Goal: Transaction & Acquisition: Purchase product/service

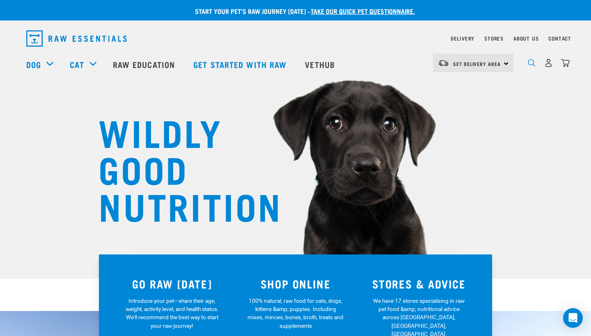
click at [532, 64] on img "dropdown navigation" at bounding box center [531, 63] width 8 height 8
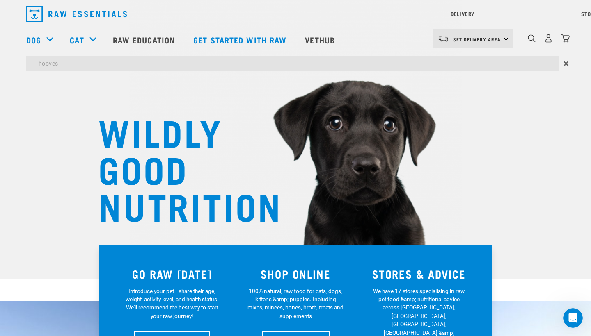
type input "hooves"
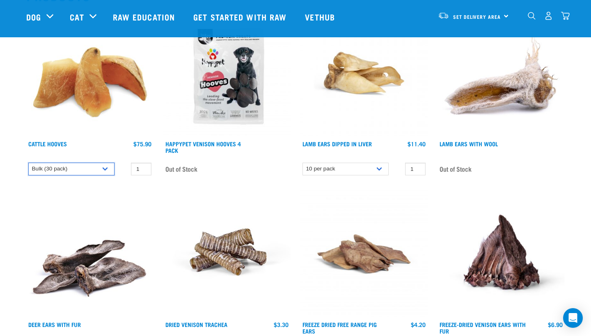
scroll to position [121, 0]
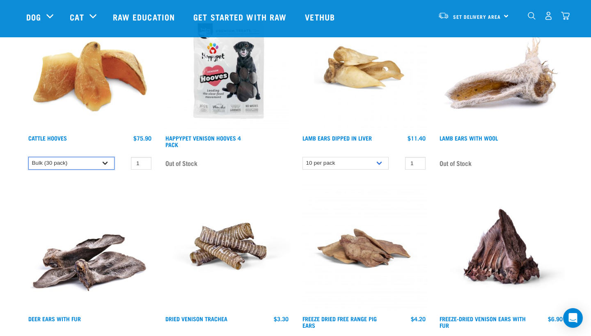
select select "724"
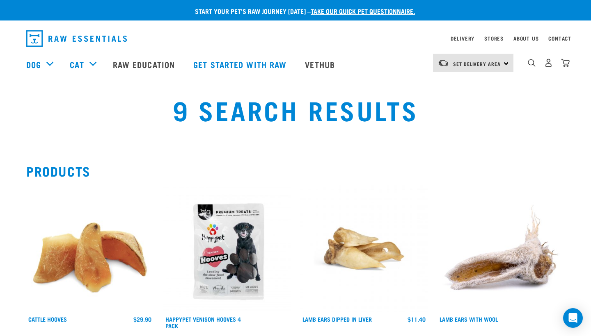
scroll to position [0, 0]
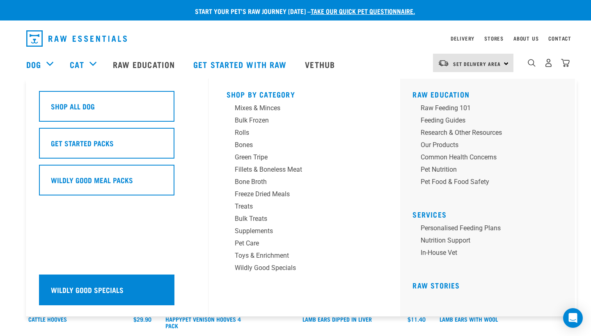
click at [84, 289] on div "Wildly Good Specials" at bounding box center [106, 290] width 135 height 31
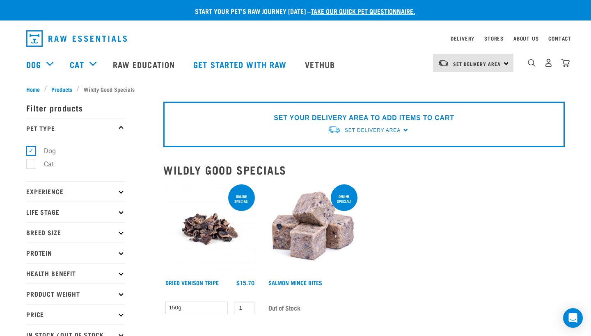
click at [206, 233] on img at bounding box center [209, 229] width 93 height 93
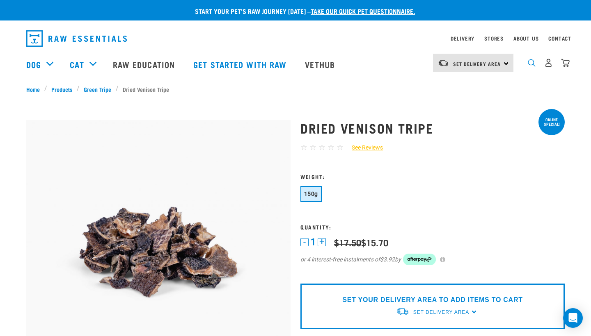
click at [532, 65] on img "dropdown navigation" at bounding box center [531, 63] width 8 height 8
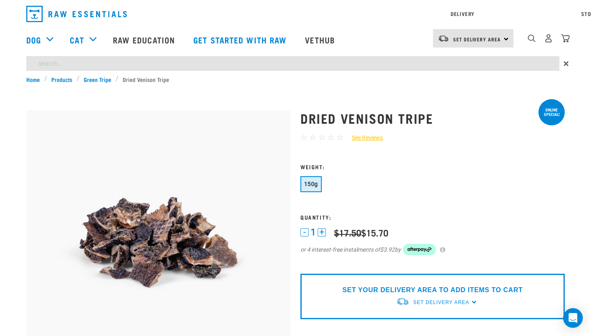
type input "hooves"
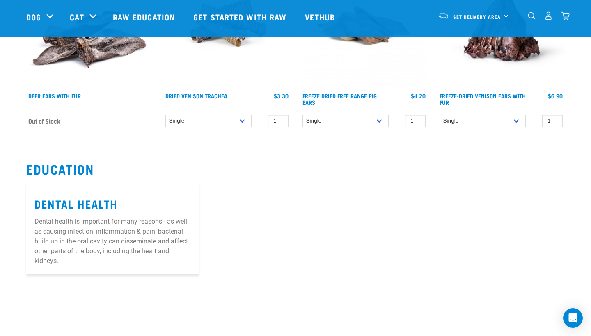
scroll to position [343, 0]
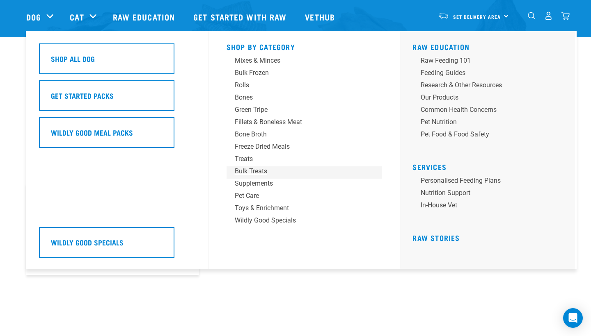
click at [253, 171] on div "Bulk Treats" at bounding box center [299, 172] width 128 height 10
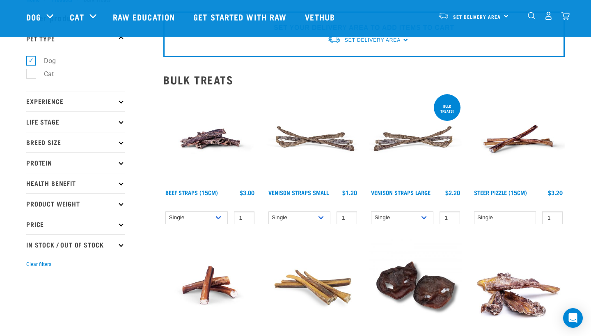
scroll to position [31, 0]
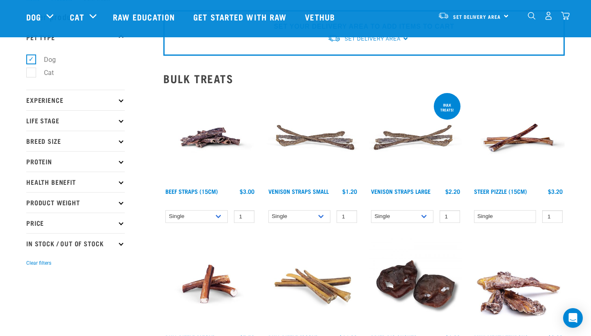
click at [217, 136] on img at bounding box center [209, 137] width 93 height 93
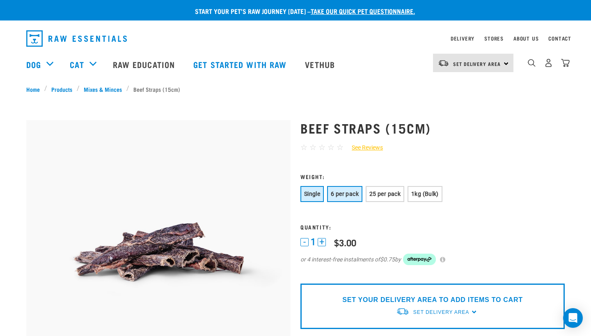
click at [345, 193] on span "6 per pack" at bounding box center [345, 194] width 28 height 7
click at [390, 198] on button "25 per pack" at bounding box center [384, 194] width 39 height 16
click at [339, 197] on button "6 per pack" at bounding box center [344, 194] width 35 height 16
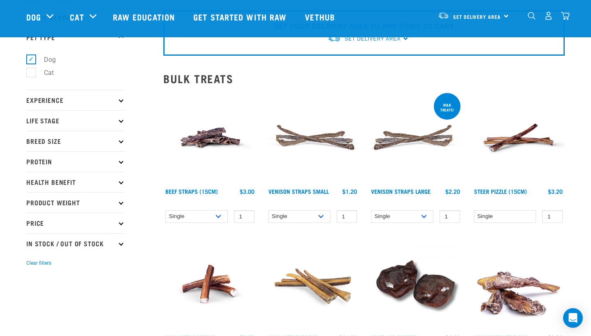
click at [265, 306] on div "Bull Pizzle (30cm) 1" at bounding box center [312, 306] width 103 height 146
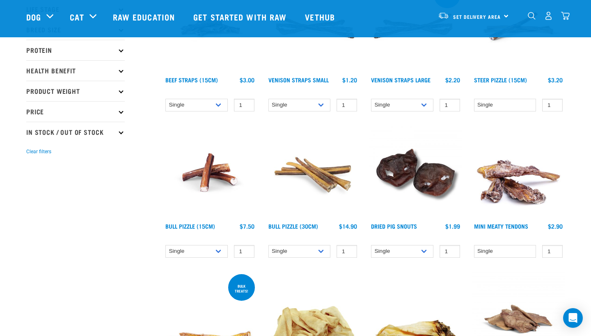
scroll to position [145, 0]
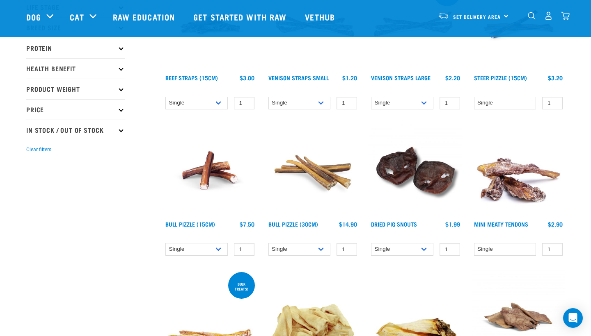
click at [505, 172] on img at bounding box center [518, 170] width 93 height 93
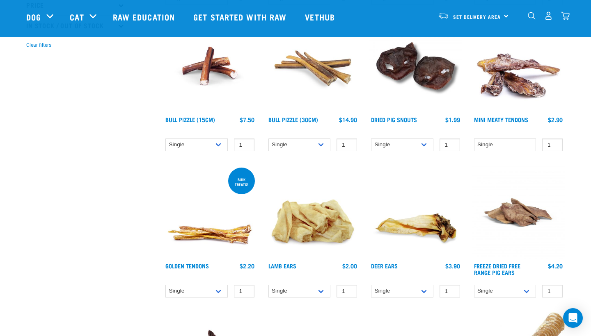
scroll to position [251, 0]
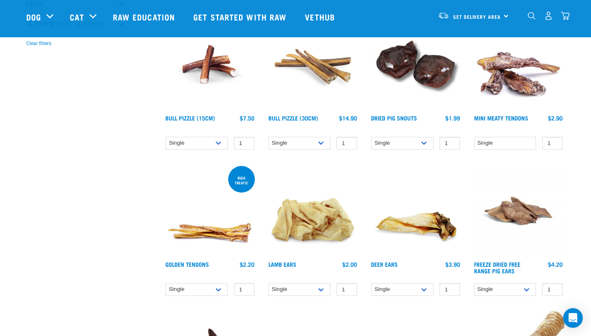
click at [322, 220] on img at bounding box center [312, 210] width 93 height 93
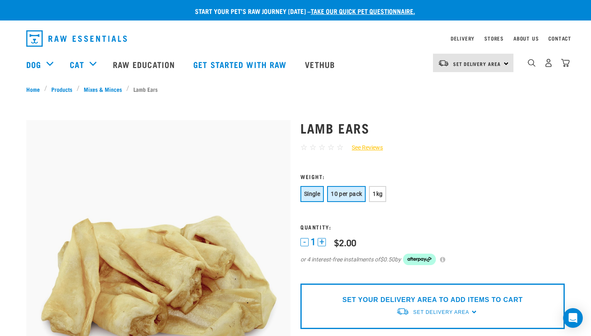
click at [353, 194] on span "10 per pack" at bounding box center [346, 194] width 31 height 7
click at [319, 189] on button "Single" at bounding box center [311, 194] width 23 height 16
click at [349, 194] on span "10 per pack" at bounding box center [346, 194] width 31 height 7
click at [382, 194] on span "1kg" at bounding box center [377, 194] width 10 height 7
click at [362, 196] on span "10 per pack" at bounding box center [346, 194] width 31 height 7
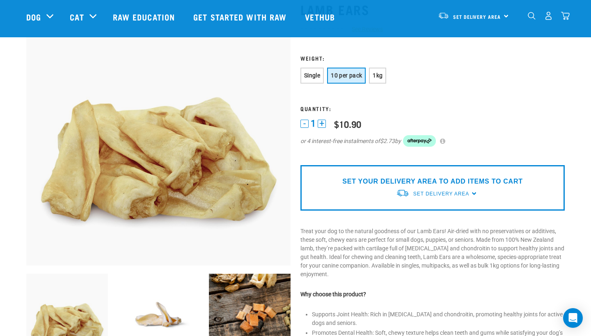
scroll to position [61, 0]
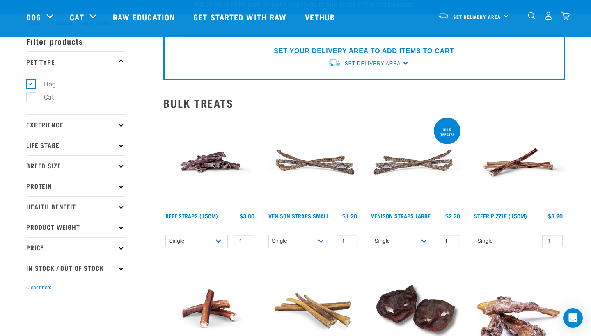
scroll to position [5, 0]
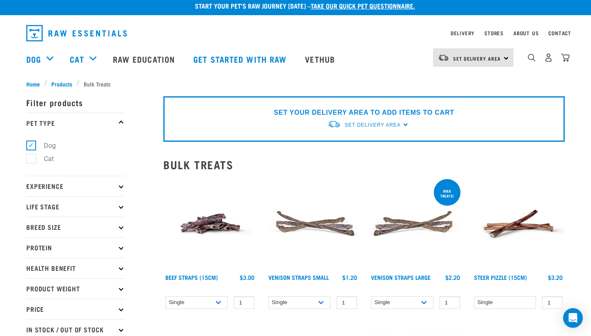
click at [394, 230] on img at bounding box center [415, 224] width 93 height 93
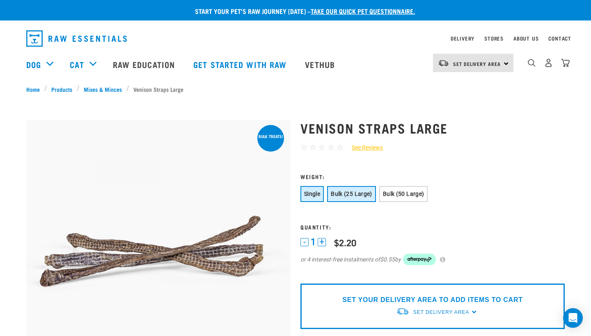
click at [372, 197] on button "Bulk (25 Large)" at bounding box center [351, 194] width 49 height 16
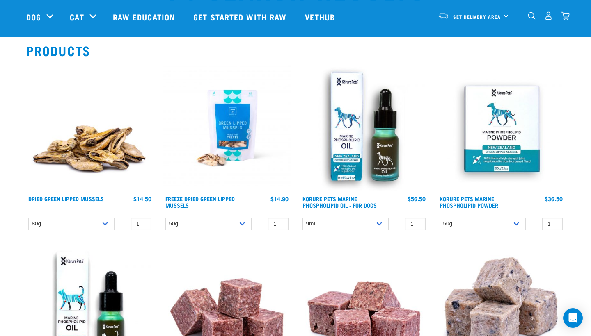
scroll to position [61, 0]
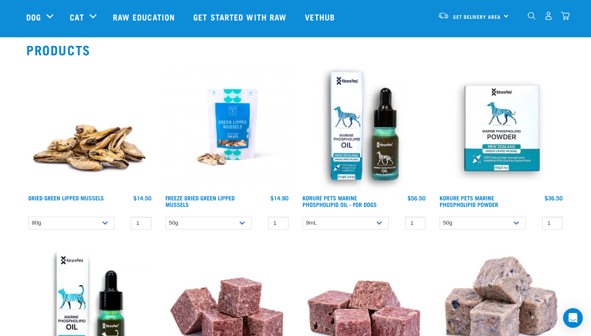
click at [91, 143] on img at bounding box center [89, 127] width 127 height 127
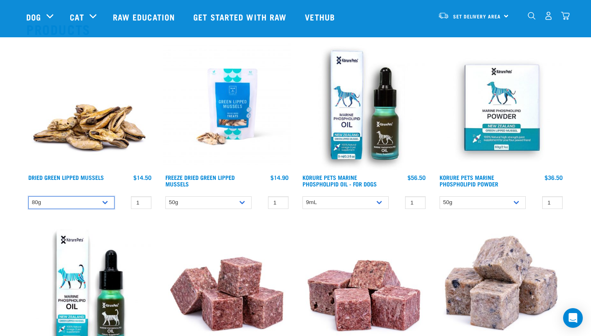
scroll to position [73, 0]
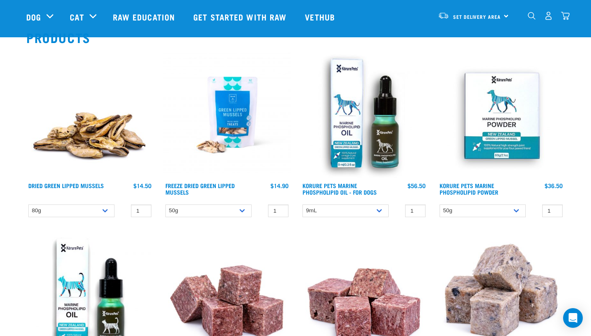
click at [119, 149] on img at bounding box center [89, 114] width 127 height 127
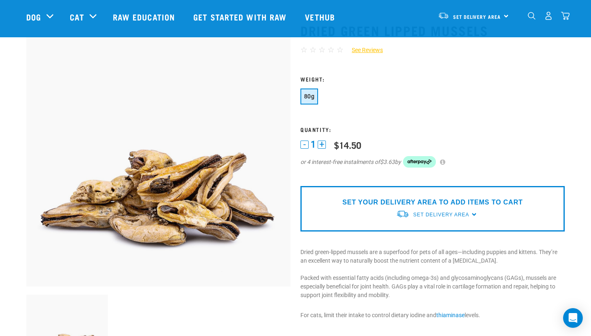
scroll to position [30, 0]
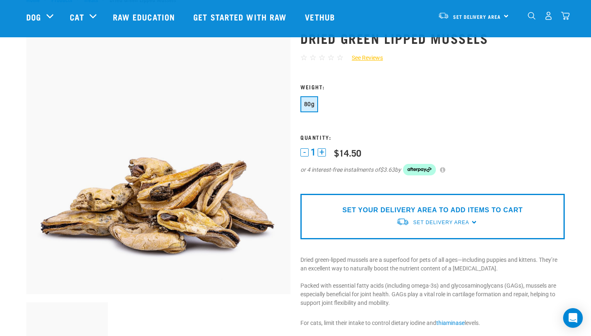
click at [310, 104] on span "80g" at bounding box center [309, 104] width 10 height 7
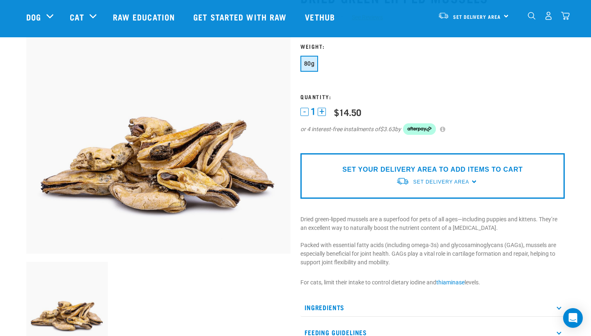
scroll to position [57, 0]
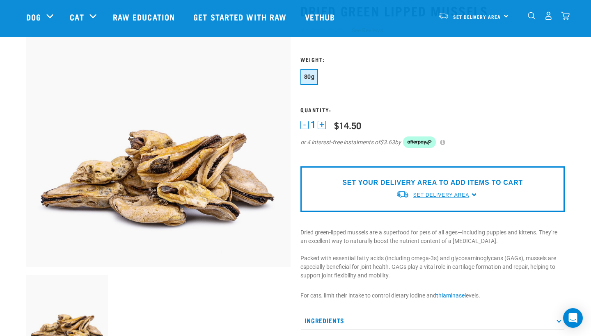
click at [460, 193] on span "Set Delivery Area" at bounding box center [441, 195] width 56 height 6
click at [424, 210] on link "[GEOGRAPHIC_DATA]" at bounding box center [437, 215] width 82 height 14
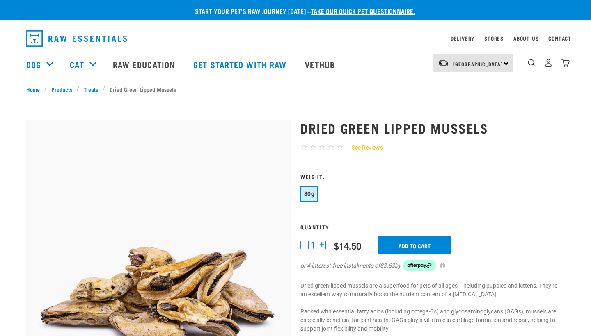
scroll to position [57, 0]
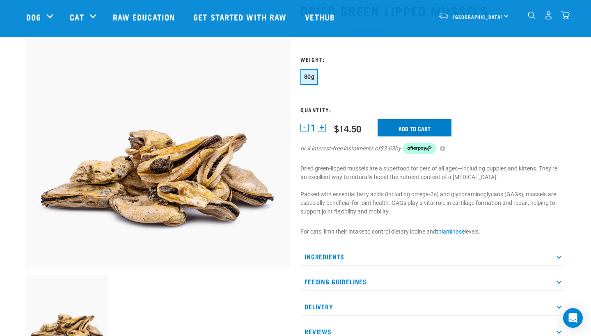
click at [415, 135] on input "Add to cart" at bounding box center [414, 127] width 74 height 17
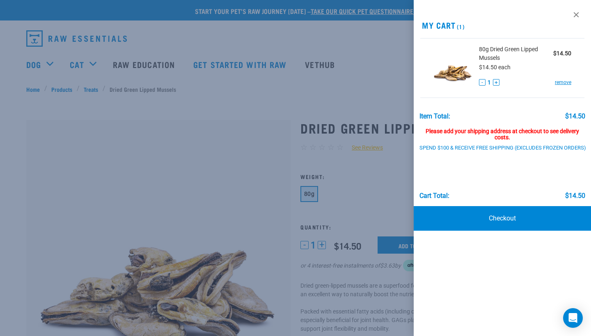
scroll to position [0, 0]
click at [576, 12] on link at bounding box center [575, 14] width 13 height 13
click at [573, 16] on link at bounding box center [575, 14] width 13 height 13
click at [576, 16] on link at bounding box center [575, 14] width 13 height 13
click at [371, 137] on div at bounding box center [295, 168] width 591 height 336
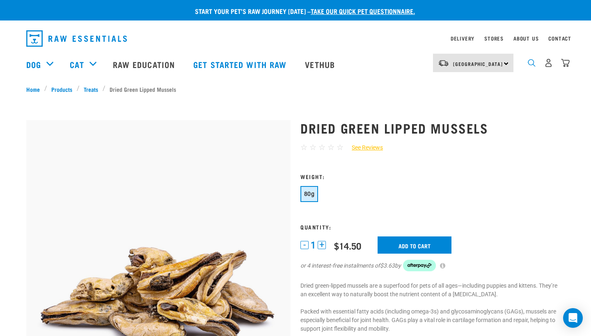
click at [530, 64] on img "dropdown navigation" at bounding box center [531, 63] width 8 height 8
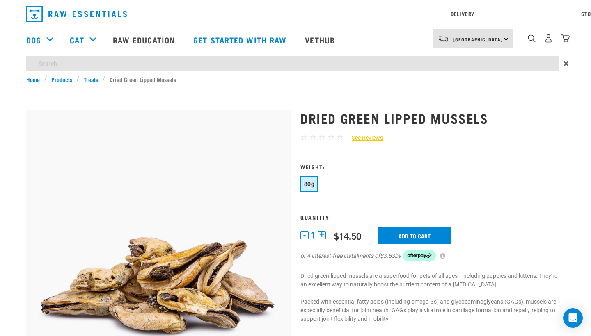
click at [123, 84] on div "Start your pet’s raw journey today – take our quick pet questionnaire. Delivery…" at bounding box center [295, 337] width 591 height 674
type input "hooves"
click at [433, 235] on form "1" at bounding box center [432, 218] width 264 height 108
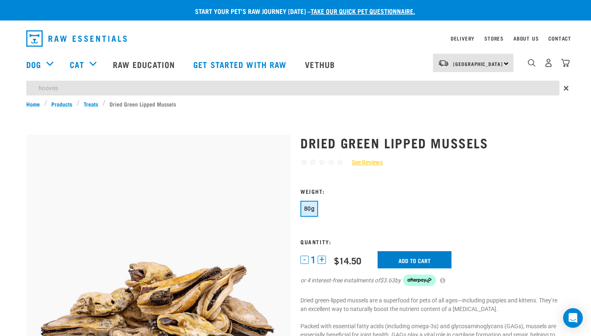
click at [408, 260] on input "Add to cart" at bounding box center [414, 259] width 74 height 17
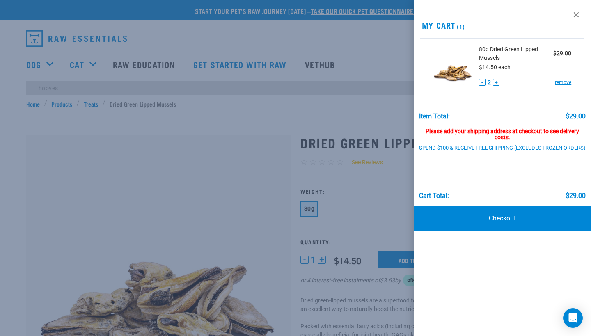
click at [71, 87] on div at bounding box center [295, 168] width 591 height 336
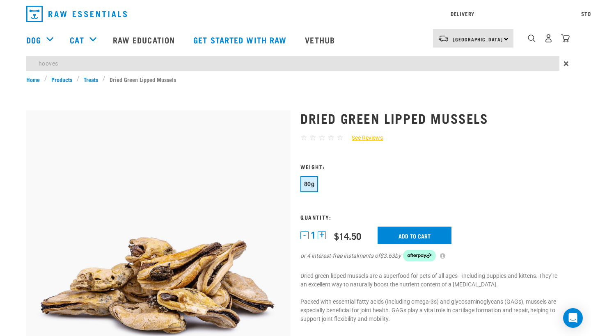
click at [71, 90] on div "Start your pet’s raw journey today – take our quick pet questionnaire. Delivery…" at bounding box center [295, 337] width 591 height 674
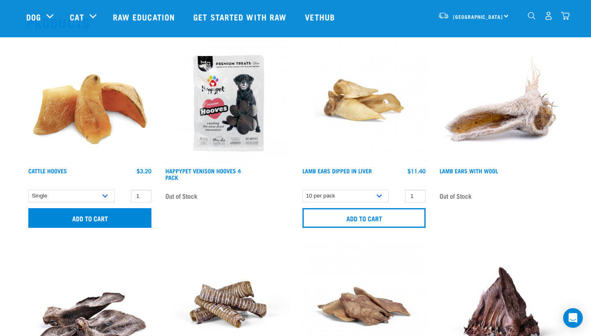
scroll to position [88, 0]
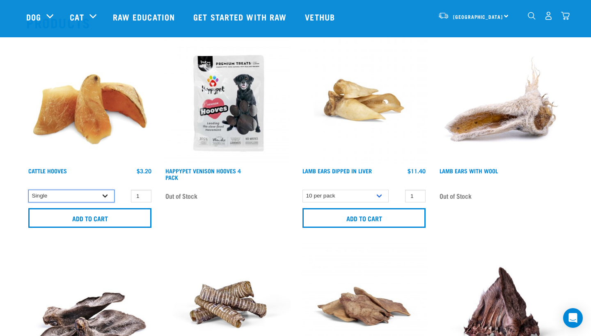
select select "724"
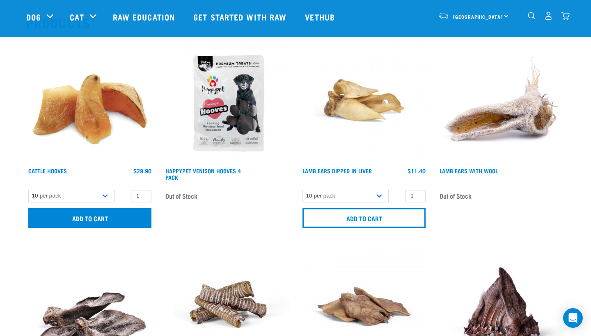
click at [78, 220] on input "Add to cart" at bounding box center [89, 218] width 123 height 20
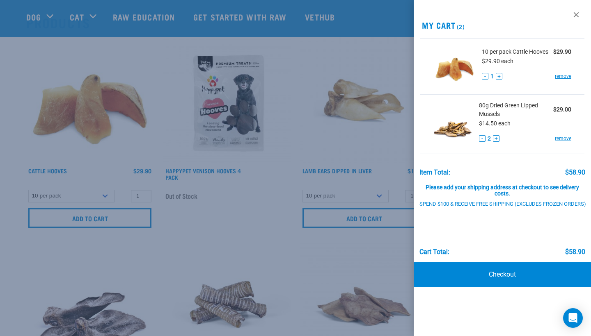
click at [481, 139] on button "-" at bounding box center [482, 138] width 7 height 7
click at [348, 51] on div at bounding box center [295, 168] width 591 height 336
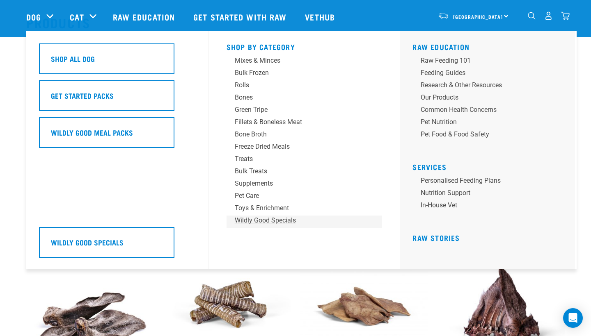
click at [260, 221] on div "Wildly Good Specials" at bounding box center [299, 221] width 128 height 10
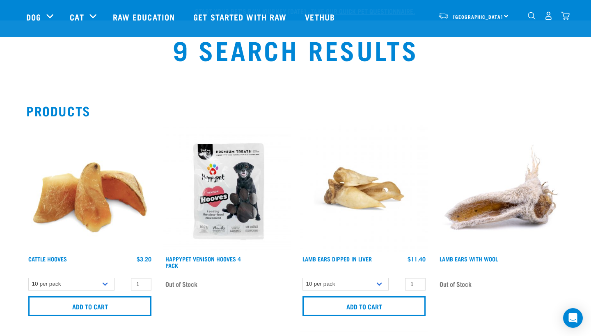
select select "724"
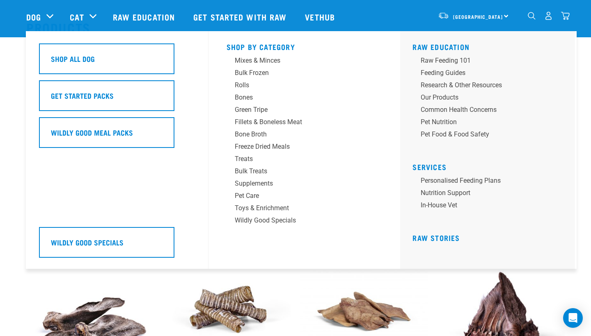
scroll to position [74, 0]
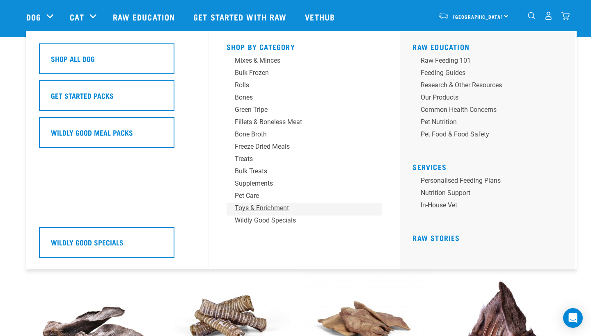
click at [255, 208] on div "Toys & Enrichment" at bounding box center [299, 208] width 128 height 10
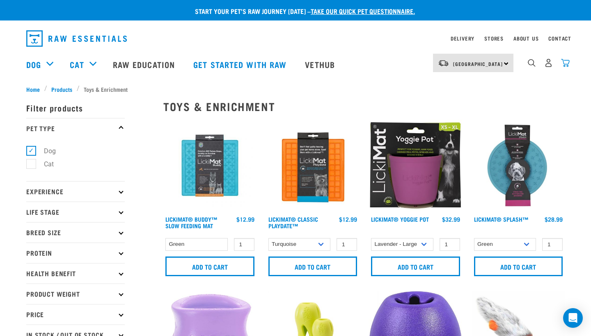
click at [568, 65] on img "dropdown navigation" at bounding box center [565, 63] width 9 height 9
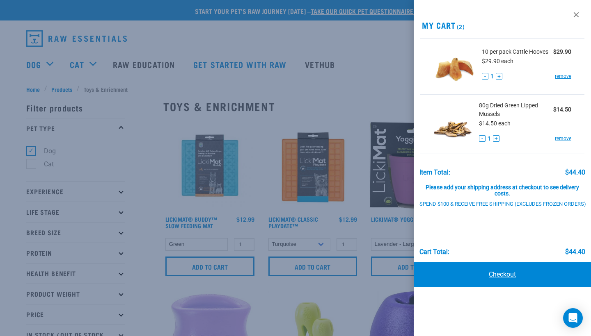
click at [502, 276] on link "Checkout" at bounding box center [501, 274] width 177 height 25
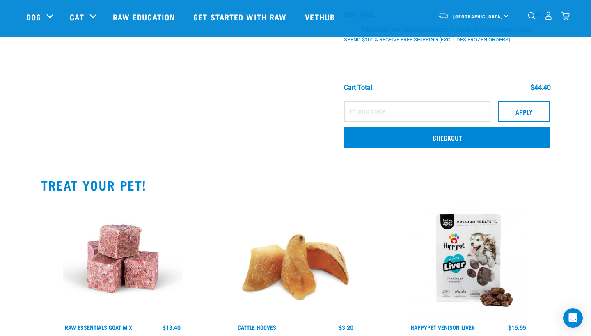
scroll to position [185, 0]
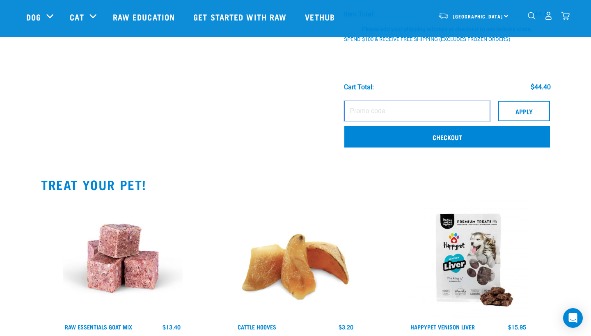
click at [405, 114] on input "text" at bounding box center [417, 111] width 146 height 21
type input "RAGDOLL10"
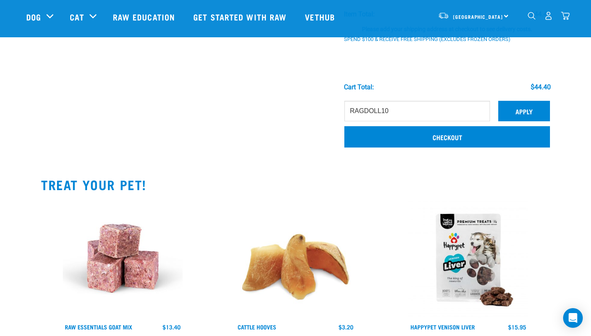
click at [531, 112] on button "Apply" at bounding box center [524, 111] width 52 height 21
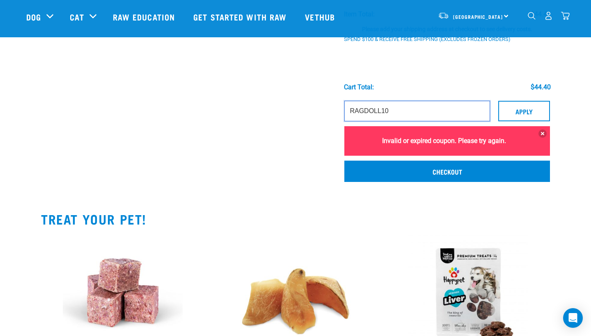
drag, startPoint x: 422, startPoint y: 113, endPoint x: 353, endPoint y: 110, distance: 69.8
click at [353, 110] on input "RAGDOLL10" at bounding box center [417, 111] width 146 height 21
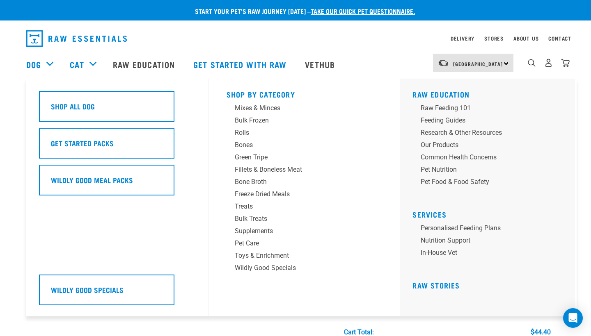
scroll to position [0, 0]
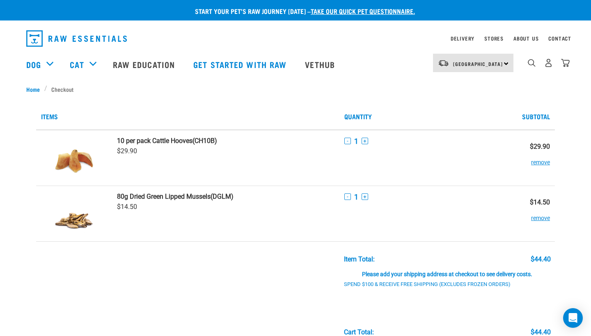
click at [89, 36] on img "dropdown navigation" at bounding box center [76, 38] width 100 height 16
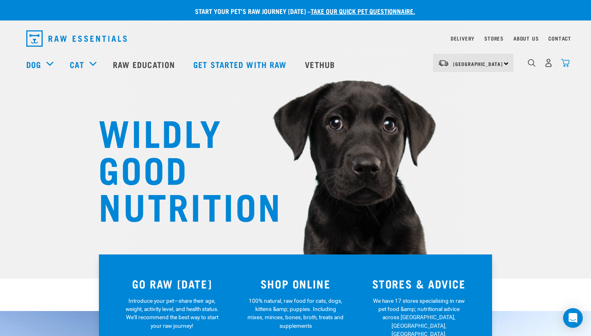
click at [566, 63] on img "dropdown navigation" at bounding box center [565, 63] width 9 height 9
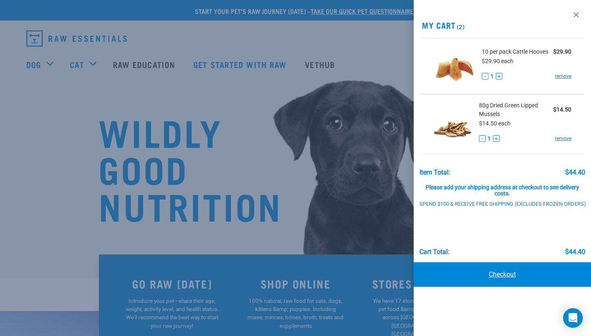
click at [509, 273] on link "Checkout" at bounding box center [501, 274] width 177 height 25
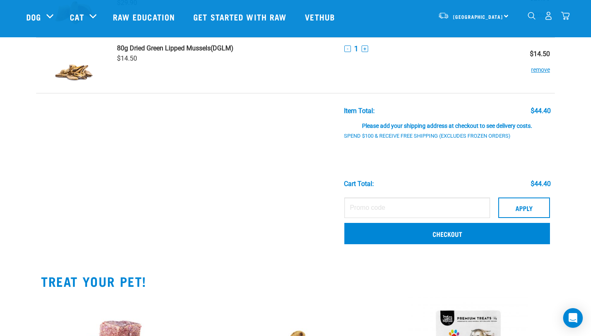
scroll to position [89, 0]
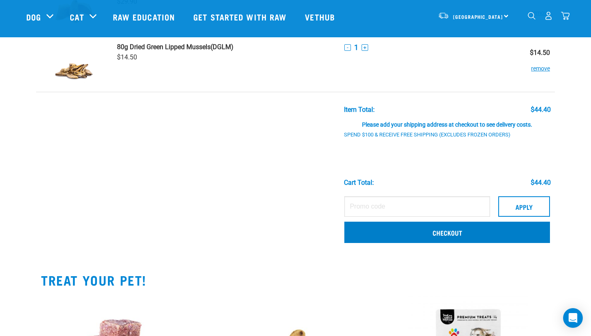
click at [465, 241] on link "Checkout" at bounding box center [446, 232] width 205 height 21
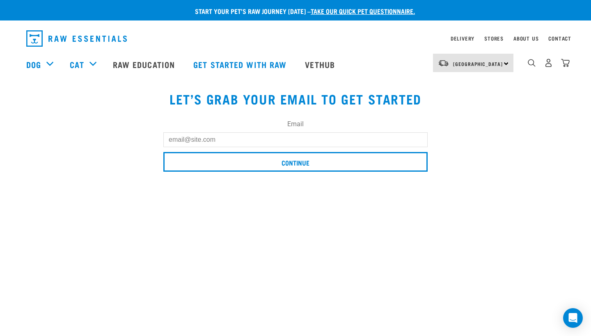
click at [179, 142] on input "Email" at bounding box center [295, 139] width 264 height 15
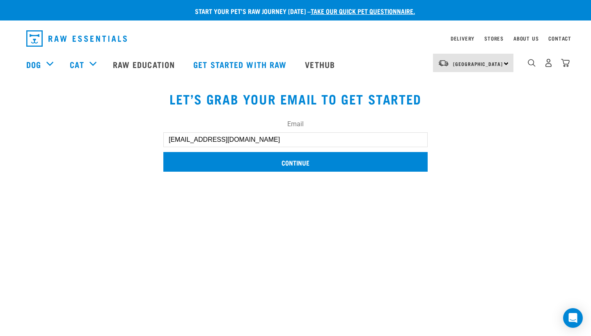
type input "vanessatpwilson@gmail.com"
click at [281, 161] on input "Continue" at bounding box center [295, 162] width 264 height 20
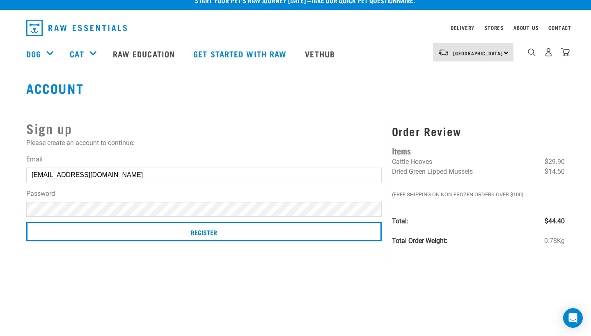
scroll to position [9, 0]
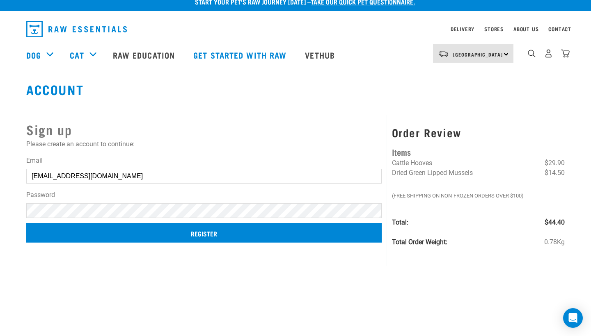
click at [205, 234] on input "Register" at bounding box center [203, 233] width 355 height 20
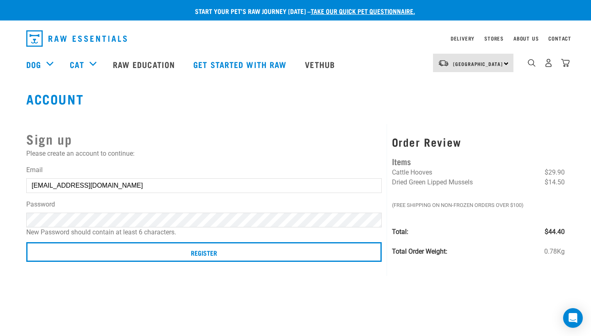
click at [16, 157] on button "delete" at bounding box center [11, 153] width 8 height 8
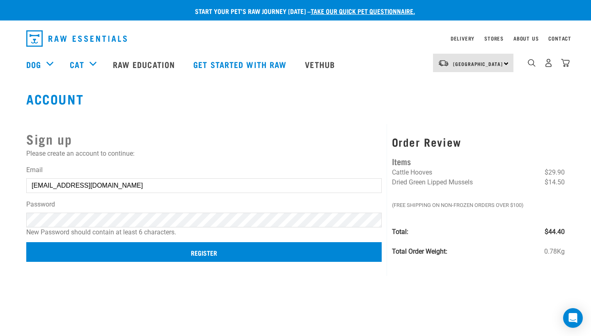
click at [218, 254] on input "Register" at bounding box center [203, 252] width 355 height 20
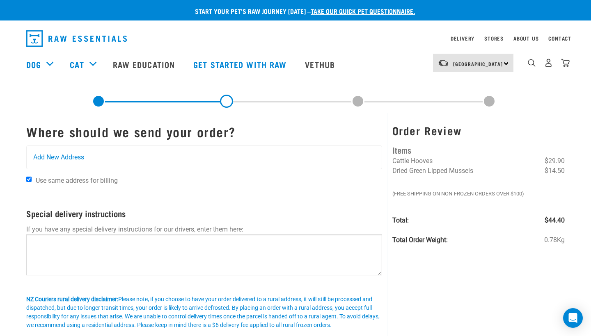
click at [29, 180] on input "Use same address for billing" at bounding box center [28, 179] width 5 height 5
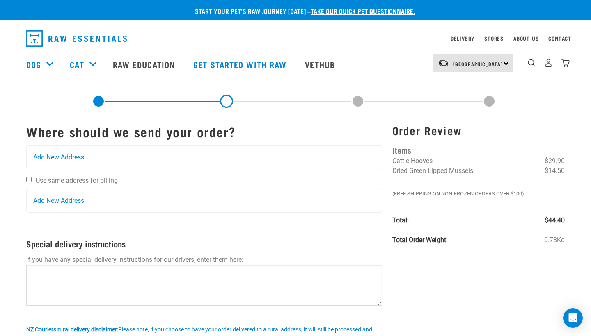
click at [29, 180] on input "Use same address for billing" at bounding box center [28, 179] width 5 height 5
checkbox input "true"
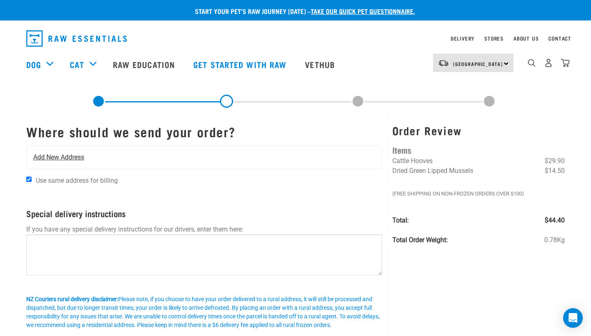
click at [60, 155] on span "Add New Address" at bounding box center [58, 158] width 51 height 10
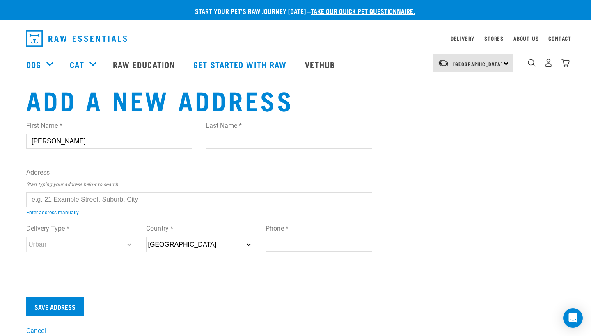
type input "[PERSON_NAME]"
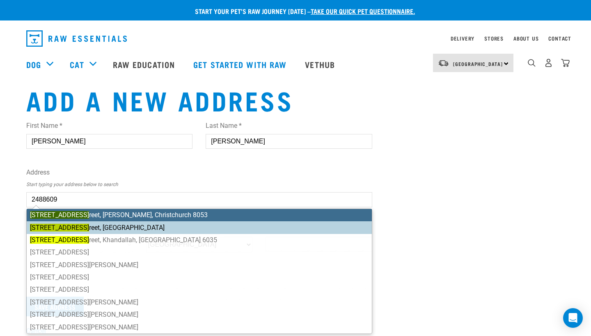
click at [122, 230] on ul "8 Everest St reet, Burnside, Christchurch 8053 8 Everest St reet, Devonport, Au…" at bounding box center [199, 271] width 346 height 125
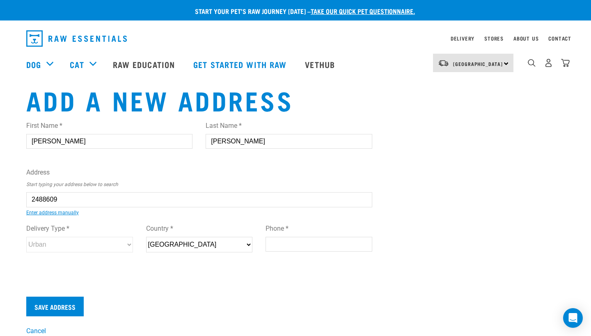
type input "8 Everest Street, Devonport, Auckland 0624"
type input "[STREET_ADDRESS]"
type input "Devonport"
type input "Auckland"
select select "AUK"
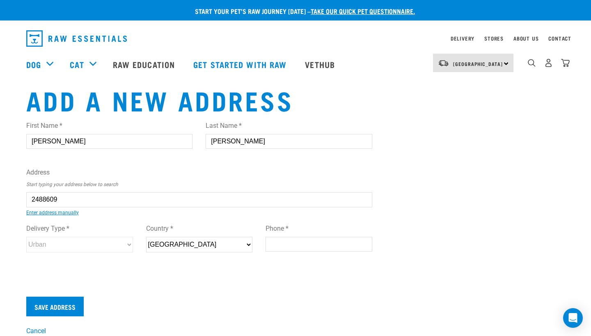
type input "0624"
select select "Urban"
type input "021711337"
click at [71, 308] on input "Save Address" at bounding box center [54, 307] width 57 height 20
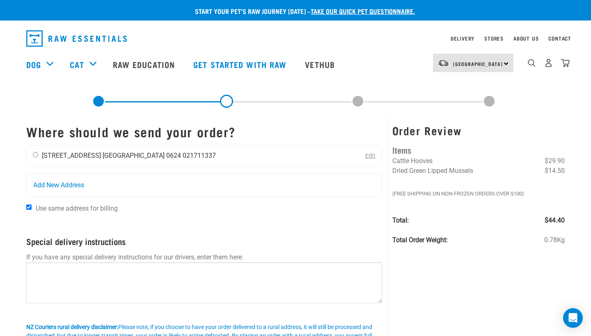
click at [34, 155] on input "radio" at bounding box center [35, 154] width 5 height 5
radio input "true"
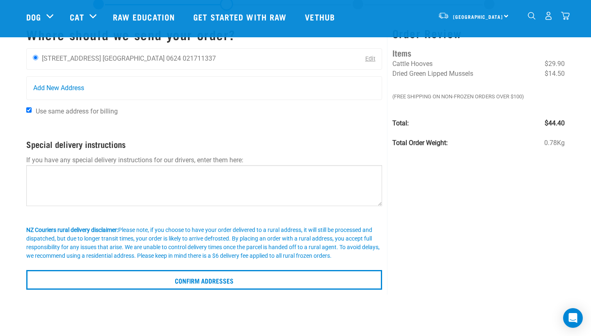
scroll to position [42, 0]
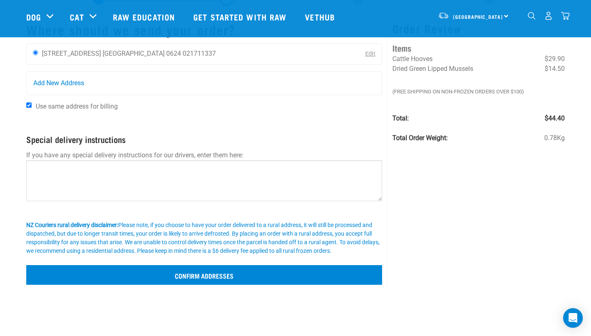
click at [217, 285] on input "Confirm addresses" at bounding box center [204, 275] width 356 height 20
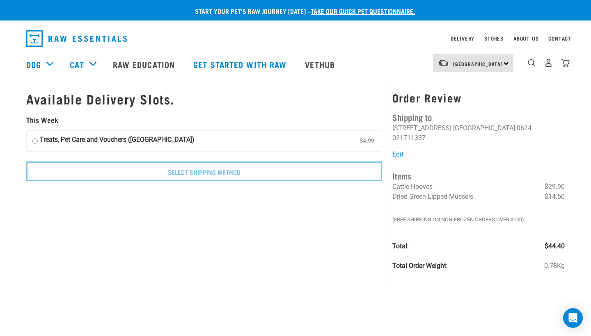
click at [33, 136] on input "Treats, Pet Care and Vouchers ([GEOGRAPHIC_DATA]) $4.99" at bounding box center [34, 141] width 5 height 12
radio input "true"
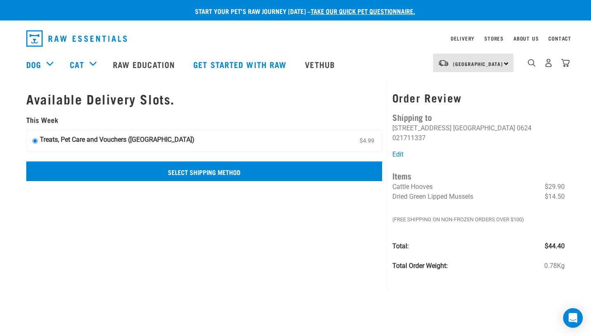
click at [208, 173] on input "Select Shipping Method" at bounding box center [204, 172] width 356 height 20
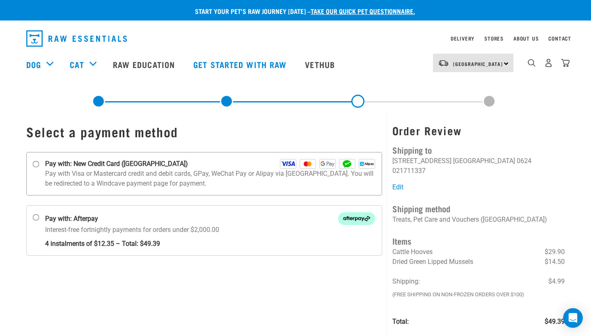
click at [37, 164] on input "Pay with: New Credit Card ([GEOGRAPHIC_DATA])" at bounding box center [36, 164] width 7 height 7
radio input "true"
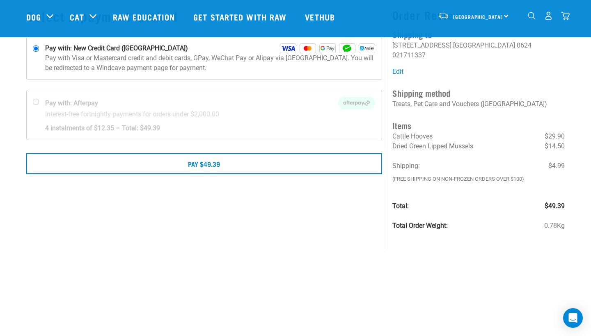
scroll to position [55, 0]
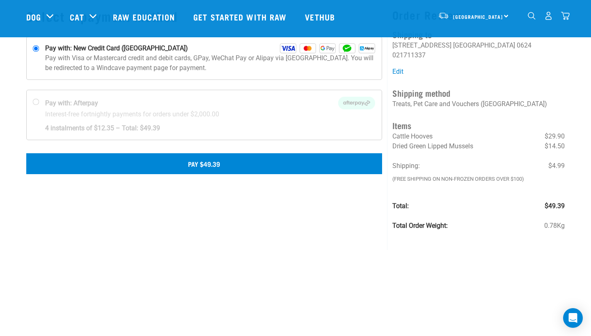
click at [208, 166] on button "Pay $49.39" at bounding box center [204, 163] width 356 height 21
